Goal: Find specific page/section: Find specific page/section

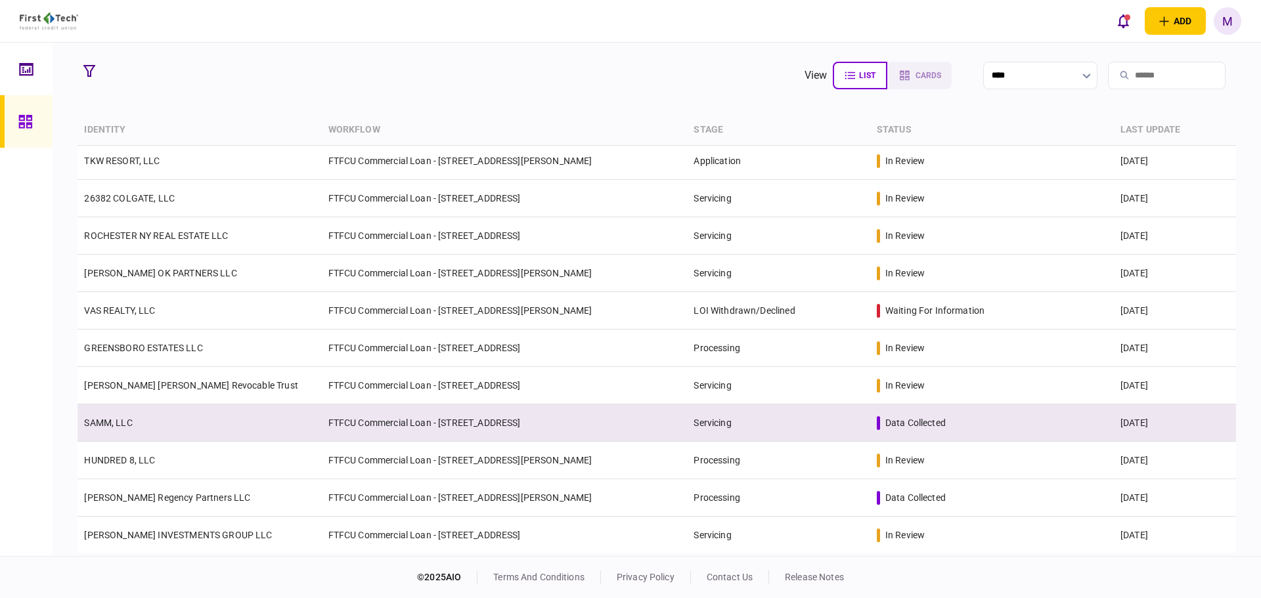
scroll to position [344, 0]
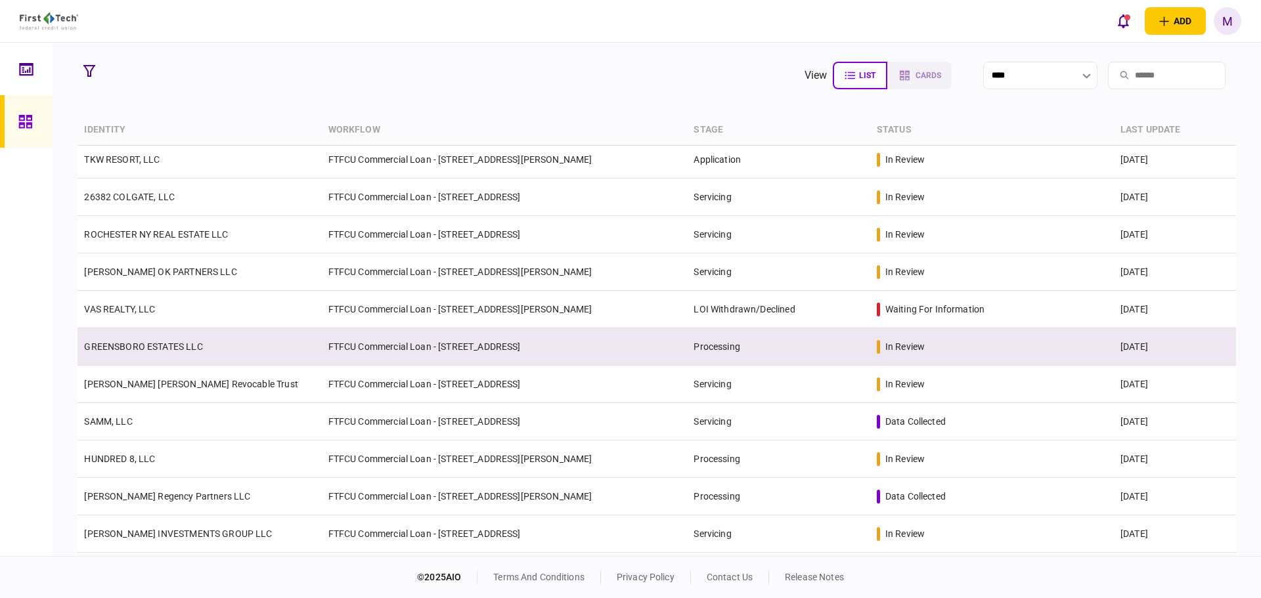
click at [202, 349] on link "GREENSBORO ESTATES LLC" at bounding box center [143, 346] width 118 height 11
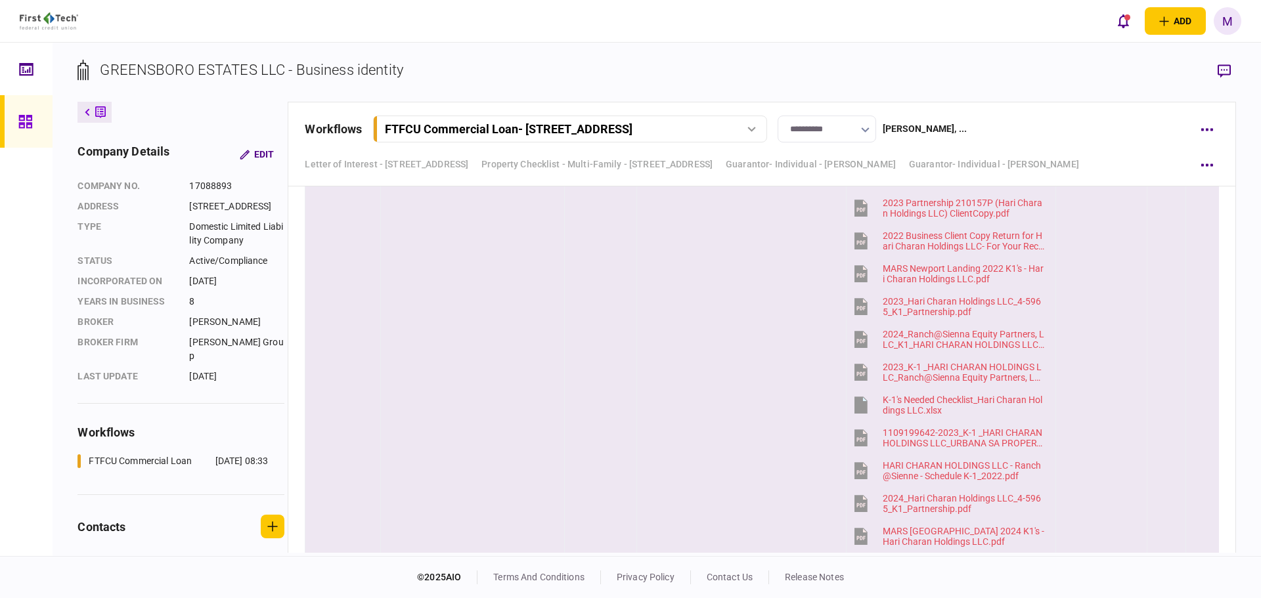
scroll to position [6261, 0]
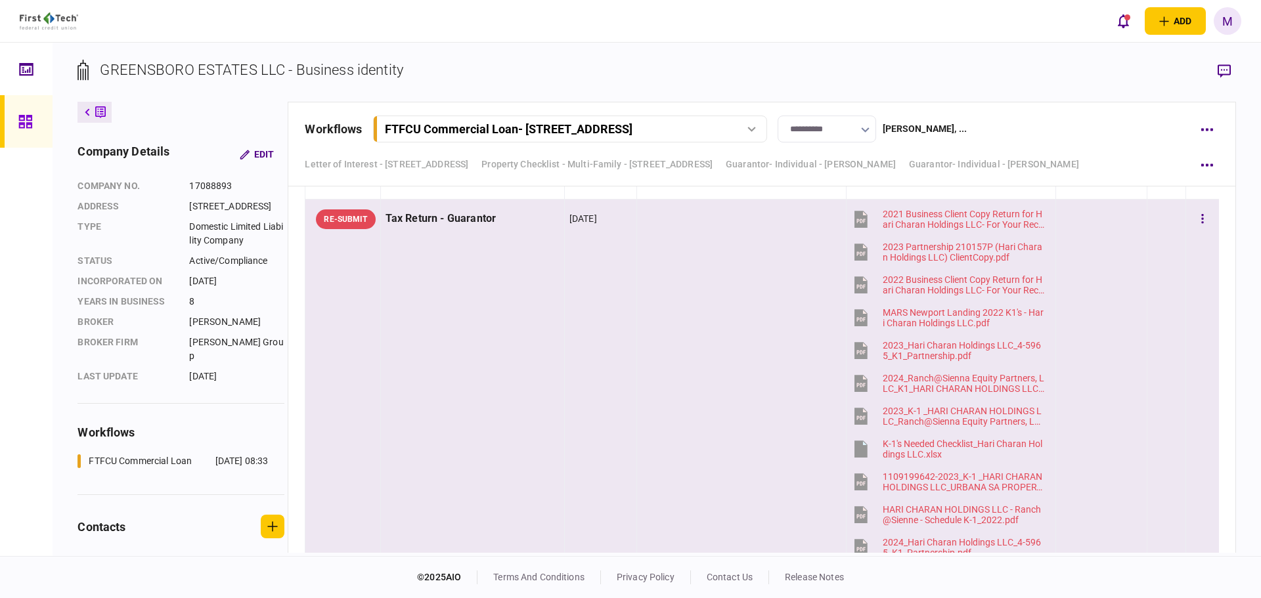
click at [564, 340] on td "[DATE]" at bounding box center [600, 467] width 72 height 535
click at [1223, 71] on icon "button" at bounding box center [1223, 71] width 13 height 14
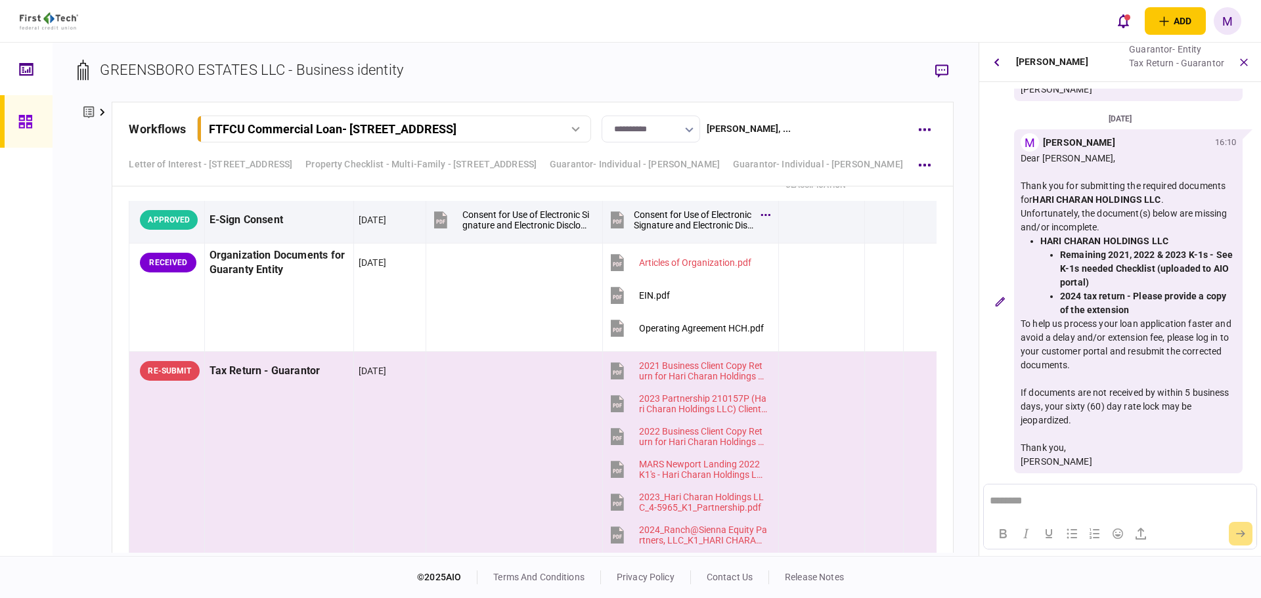
scroll to position [5972, 0]
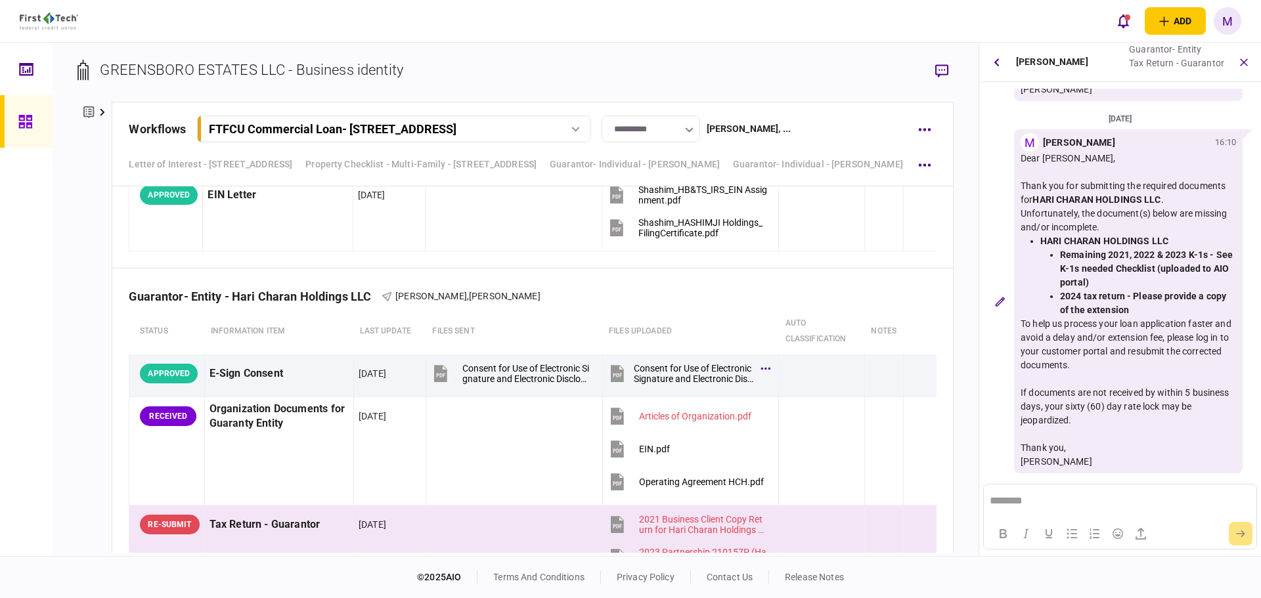
click at [26, 130] on div at bounding box center [28, 121] width 21 height 53
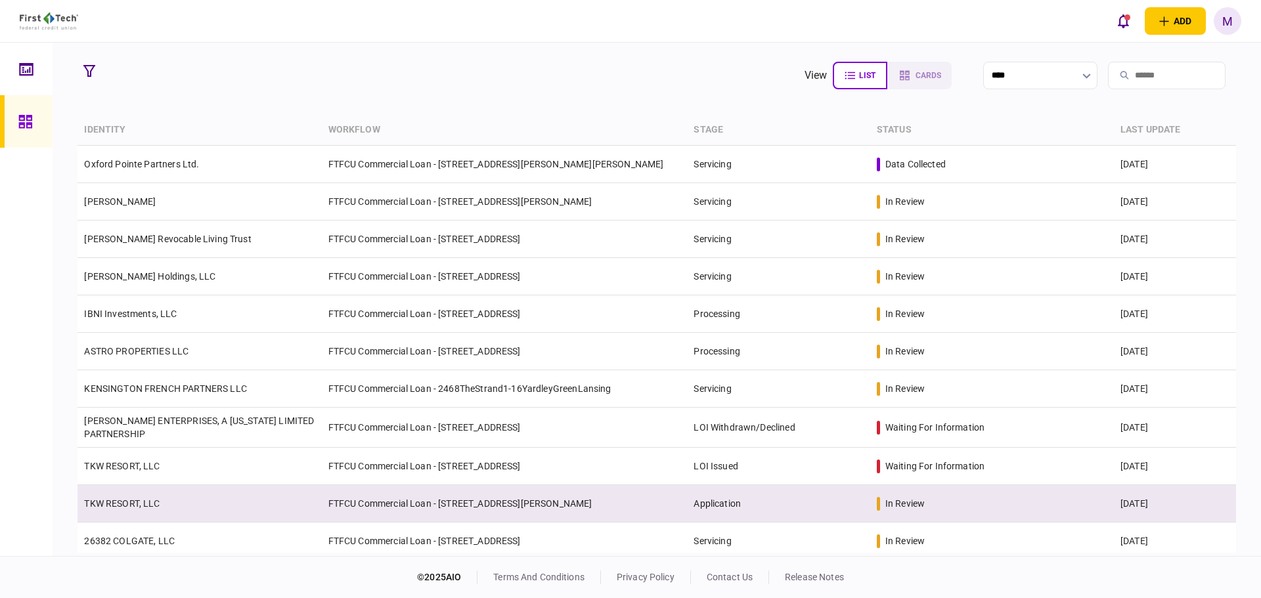
click at [132, 500] on link "TKW RESORT, LLC" at bounding box center [122, 503] width 76 height 11
